Goal: Task Accomplishment & Management: Manage account settings

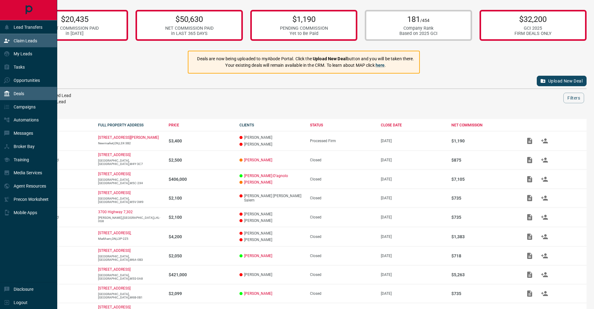
click at [15, 41] on p "Claim Leads" at bounding box center [26, 40] width 24 height 5
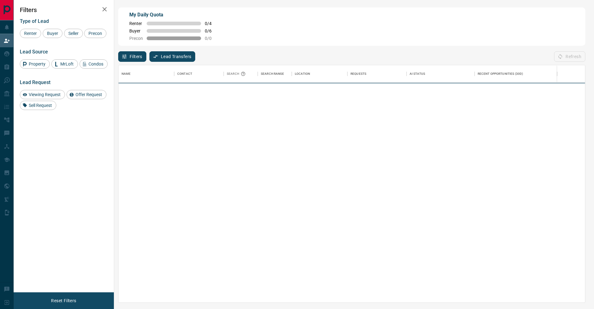
scroll to position [238, 466]
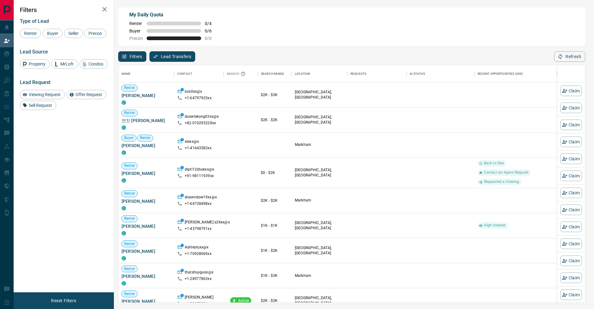
click at [54, 35] on span "Buyer" at bounding box center [52, 33] width 15 height 5
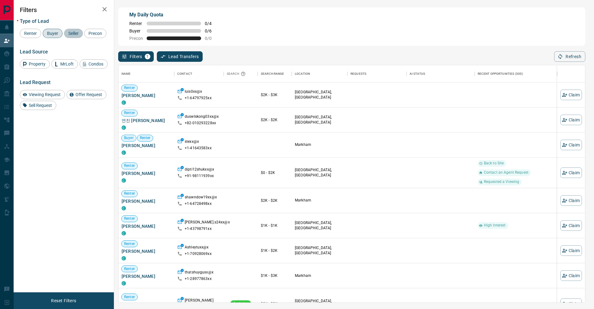
drag, startPoint x: 67, startPoint y: 34, endPoint x: 46, endPoint y: 39, distance: 21.5
click at [67, 34] on span "Seller" at bounding box center [73, 33] width 15 height 5
click at [84, 38] on div "Precon" at bounding box center [95, 33] width 22 height 9
click at [100, 8] on button "button" at bounding box center [104, 9] width 12 height 12
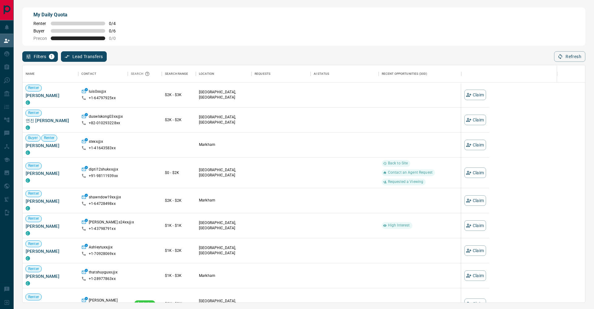
scroll to position [238, 562]
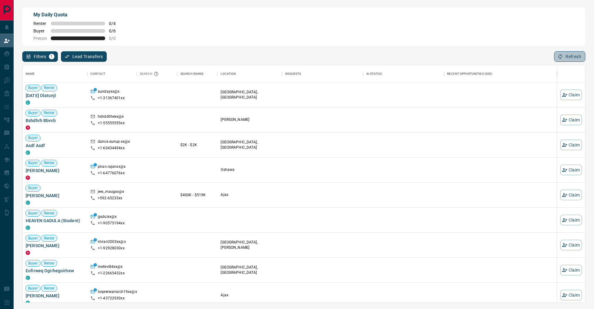
click at [567, 57] on button "Refresh" at bounding box center [569, 56] width 31 height 11
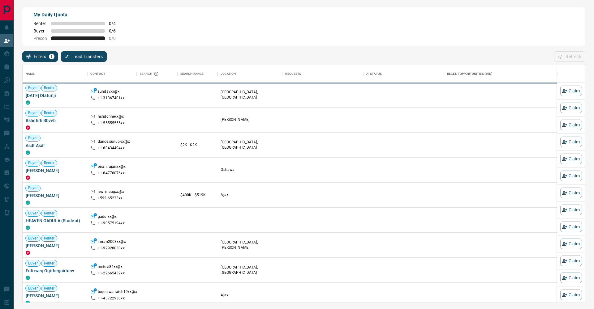
scroll to position [0, 0]
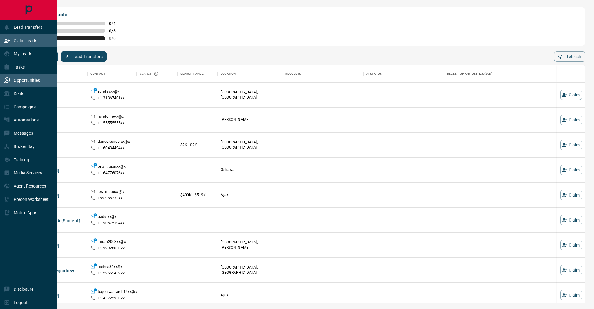
click at [21, 76] on div "Opportunities" at bounding box center [22, 80] width 36 height 10
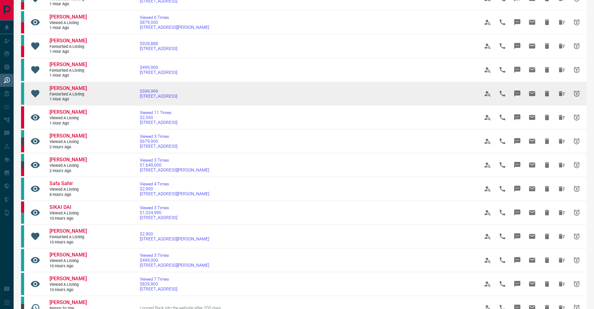
scroll to position [97, 0]
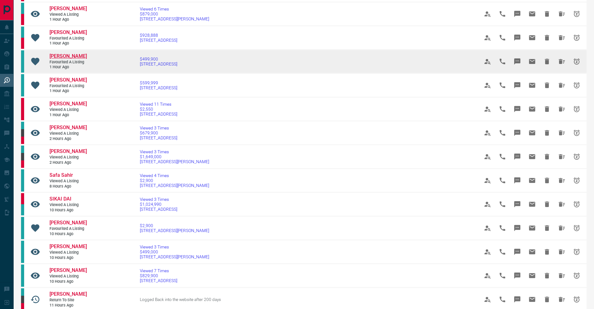
click at [79, 53] on span "[PERSON_NAME]" at bounding box center [67, 56] width 37 height 6
click at [140, 57] on span "$499,900" at bounding box center [158, 59] width 37 height 5
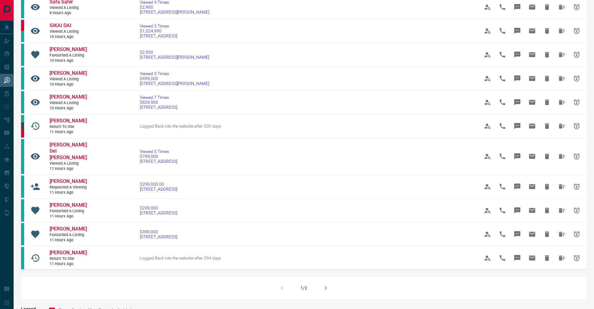
scroll to position [271, 0]
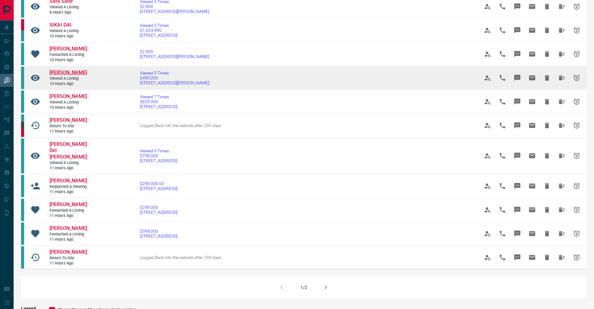
click at [71, 75] on span "[PERSON_NAME]" at bounding box center [67, 73] width 37 height 6
click at [140, 80] on span "$499,000" at bounding box center [174, 77] width 69 height 5
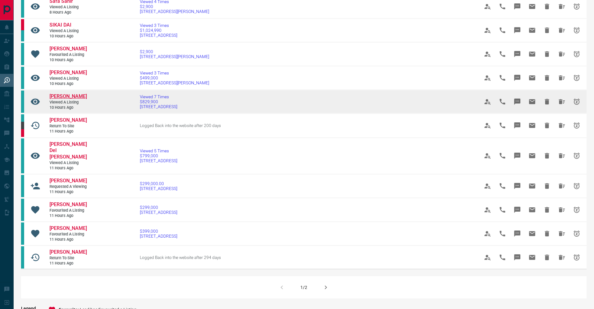
click at [73, 99] on span "[PERSON_NAME]" at bounding box center [67, 96] width 37 height 6
click at [140, 99] on span "Viewed 7 Times" at bounding box center [158, 96] width 37 height 5
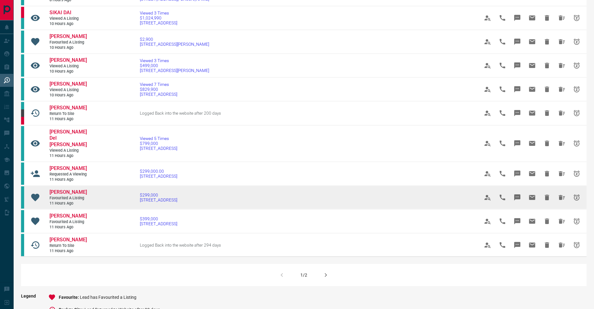
scroll to position [286, 0]
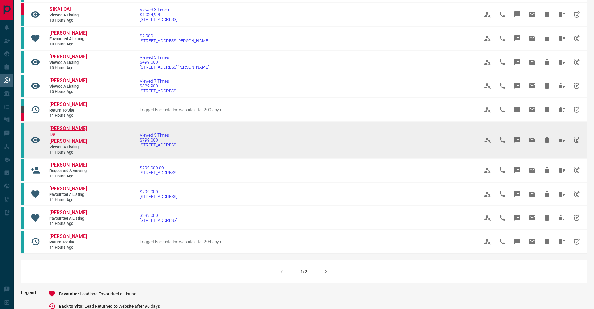
click at [77, 135] on span "[PERSON_NAME] Del [PERSON_NAME]" at bounding box center [67, 135] width 37 height 19
click at [140, 143] on span "$799,000" at bounding box center [158, 140] width 37 height 5
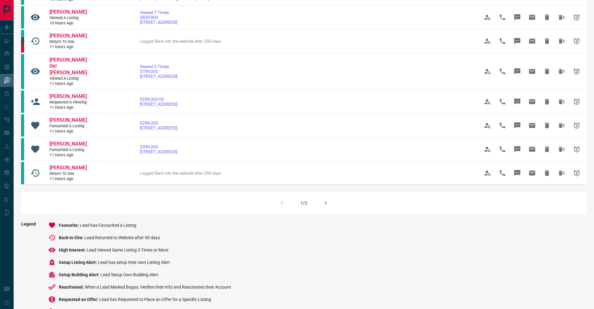
scroll to position [356, 0]
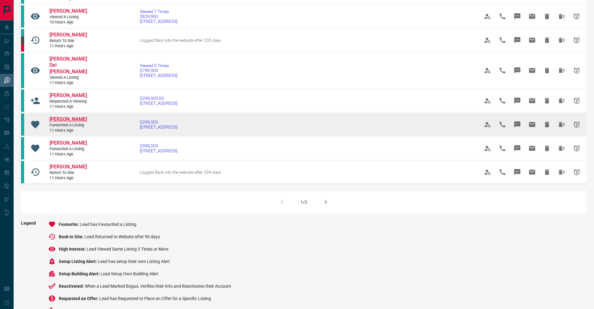
click at [73, 122] on span "[PERSON_NAME]" at bounding box center [67, 119] width 37 height 6
click at [140, 125] on span "$299,000" at bounding box center [158, 122] width 37 height 5
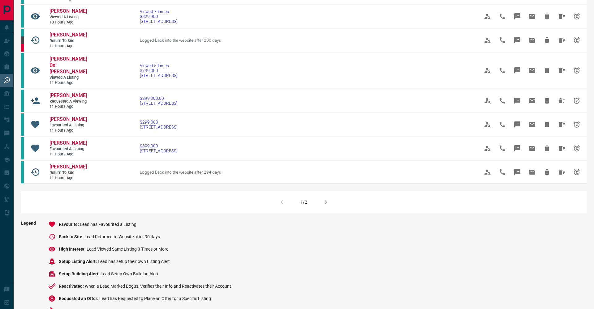
click at [326, 206] on icon "button" at bounding box center [325, 202] width 7 height 7
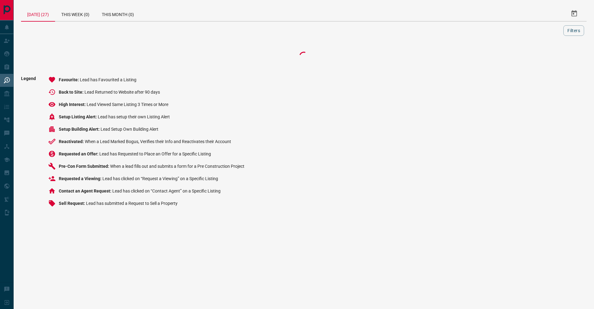
scroll to position [0, 0]
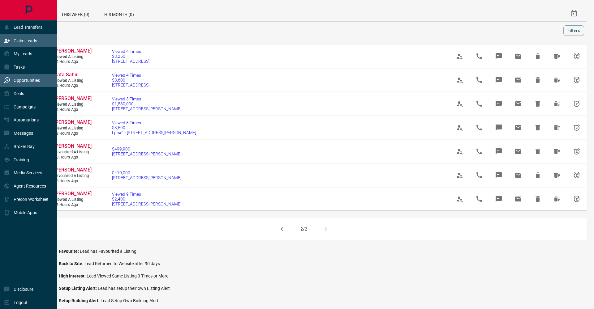
click at [26, 34] on div "Claim Leads" at bounding box center [28, 40] width 57 height 13
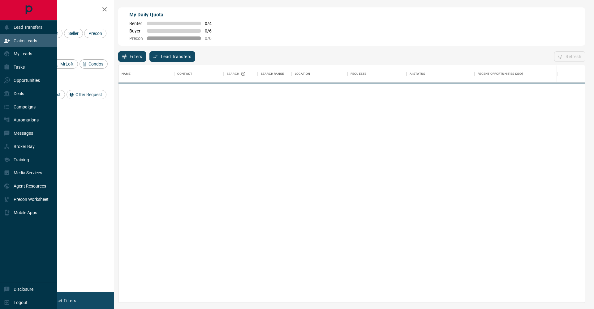
scroll to position [238, 466]
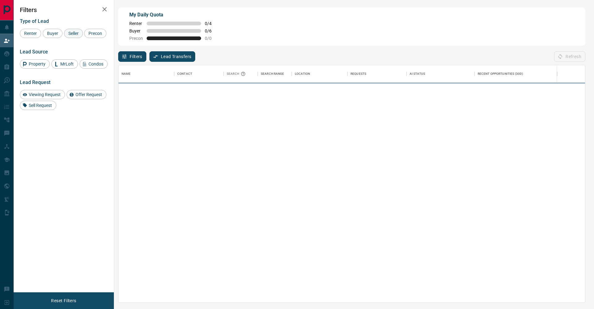
drag, startPoint x: 57, startPoint y: 35, endPoint x: 67, endPoint y: 35, distance: 10.8
click at [57, 35] on span "Buyer" at bounding box center [52, 33] width 15 height 5
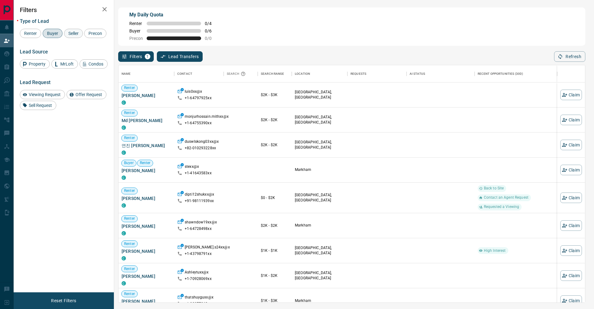
click at [68, 35] on span "Seller" at bounding box center [73, 33] width 15 height 5
drag, startPoint x: 35, startPoint y: 44, endPoint x: 88, endPoint y: 22, distance: 56.9
click at [86, 36] on span "Precon" at bounding box center [95, 33] width 18 height 5
click at [105, 9] on icon "button" at bounding box center [104, 9] width 7 height 7
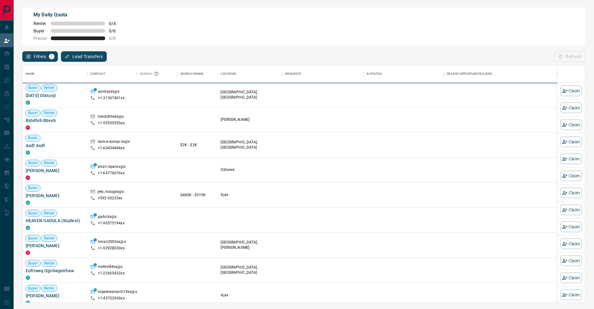
scroll to position [238, 562]
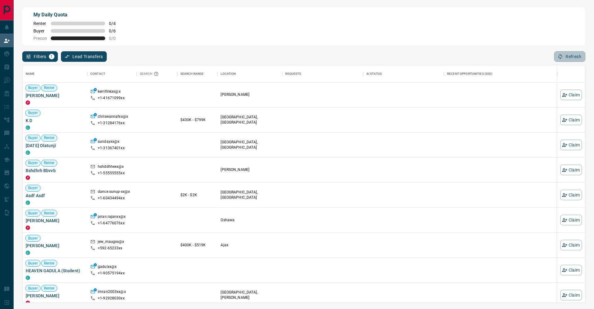
drag, startPoint x: 570, startPoint y: 55, endPoint x: 491, endPoint y: 43, distance: 79.4
click at [569, 55] on button "Refresh" at bounding box center [569, 56] width 31 height 11
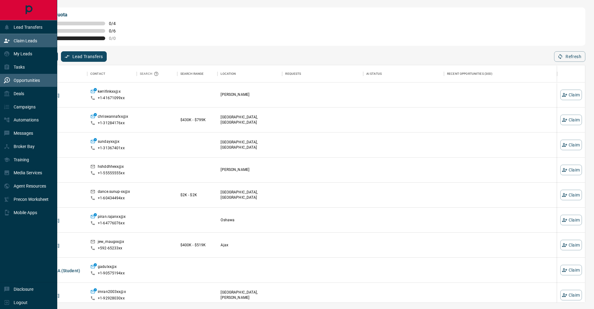
click at [12, 83] on div "Opportunities" at bounding box center [22, 80] width 36 height 10
